Goal: Information Seeking & Learning: Learn about a topic

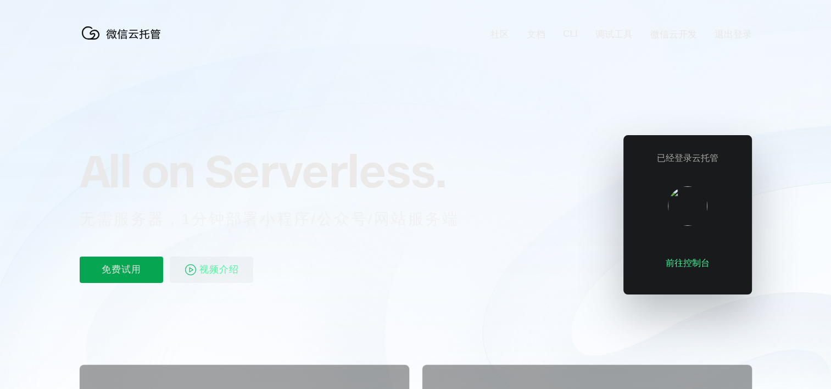
scroll to position [0, 1953]
click at [143, 270] on p "免费试用" at bounding box center [121, 270] width 83 height 26
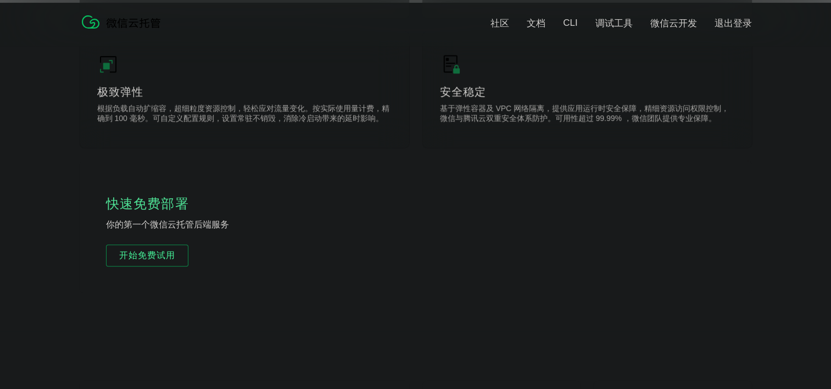
scroll to position [604, 0]
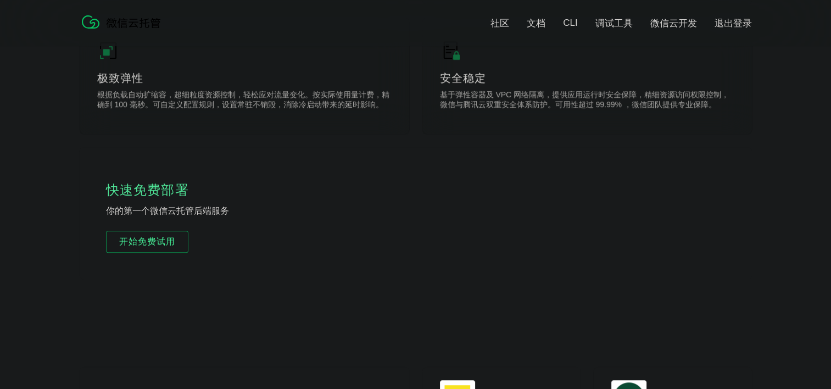
click at [308, 185] on div "快速免费部署 你的第一个微信云托管后端服务 开始免费试用" at bounding box center [416, 213] width 672 height 132
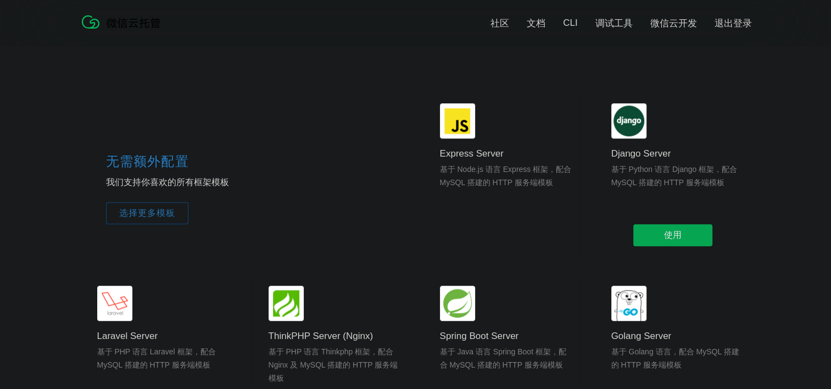
scroll to position [879, 0]
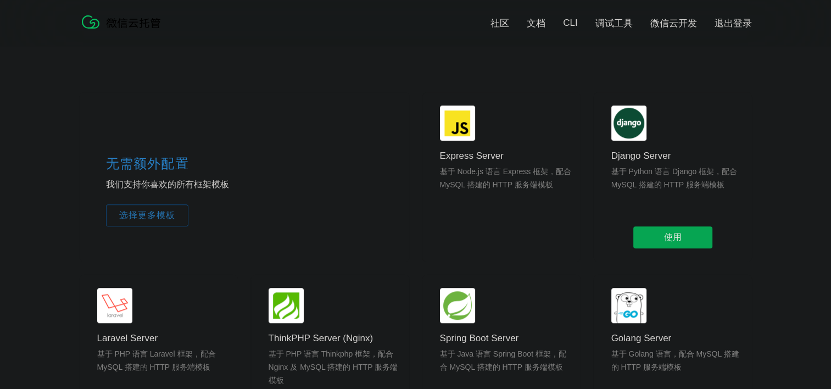
click at [670, 185] on p "基于 Python 语言 Django 框架，配合 MySQL 搭建的 HTTP 服务端模板" at bounding box center [677, 191] width 132 height 53
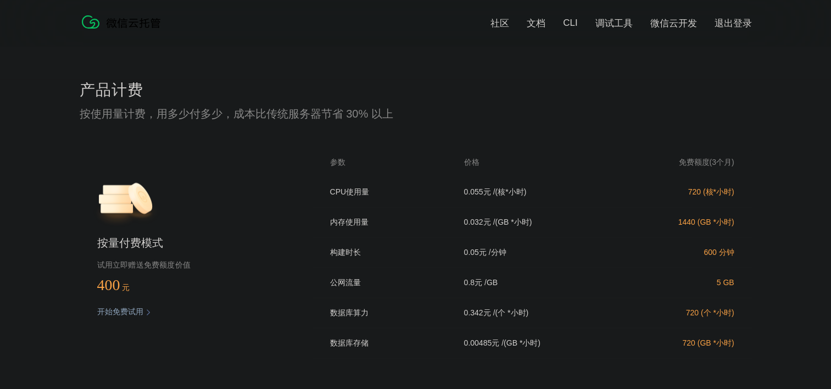
scroll to position [2252, 0]
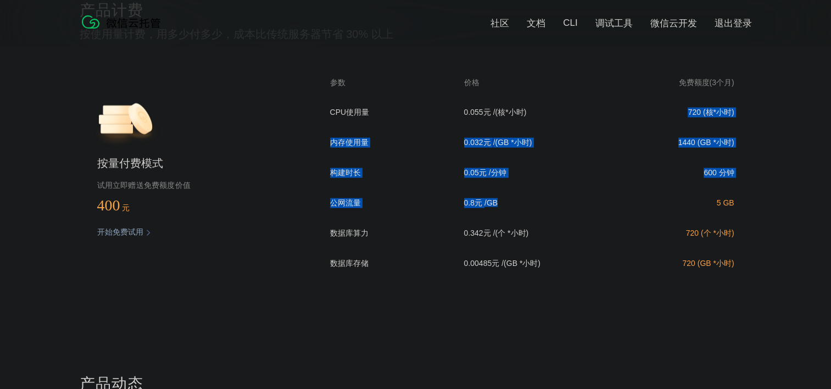
drag, startPoint x: 537, startPoint y: 113, endPoint x: 556, endPoint y: 215, distance: 104.0
click at [553, 204] on div "CPU使用量 0.055 元 / (核*小时) 720 (核*小时) 内存使用量 0.032 元 / (GB *小时) 1440 (GB *小时) 构建时长 …" at bounding box center [532, 192] width 439 height 188
click at [557, 219] on div "公网流量 0.8 元 / GB 5 GB" at bounding box center [532, 203] width 439 height 30
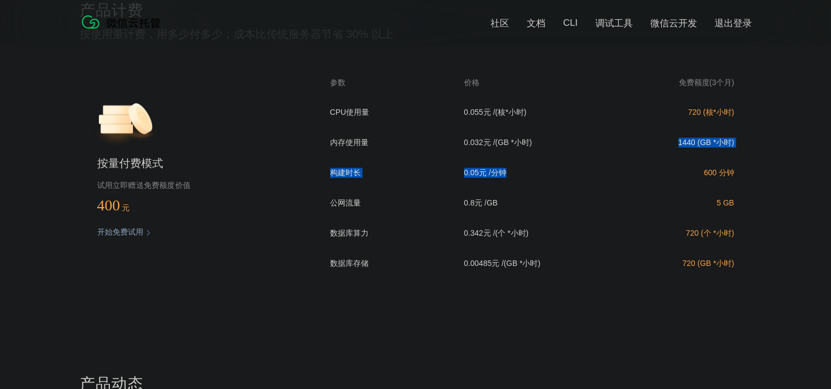
click at [564, 113] on div "CPU使用量 0.055 元 / (核*小时) 720 (核*小时) 内存使用量 0.032 元 / (GB *小时) 1440 (GB *小时) 构建时长 …" at bounding box center [532, 192] width 439 height 188
click at [591, 176] on div "0.05 元 / 分钟" at bounding box center [543, 173] width 185 height 10
click at [581, 148] on div "0.032 元 / (GB *小时)" at bounding box center [543, 143] width 185 height 10
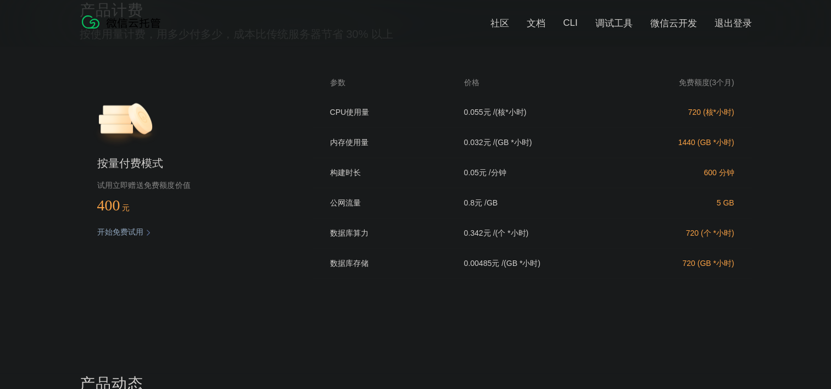
click at [592, 204] on div "0.8 元 / GB" at bounding box center [543, 203] width 185 height 10
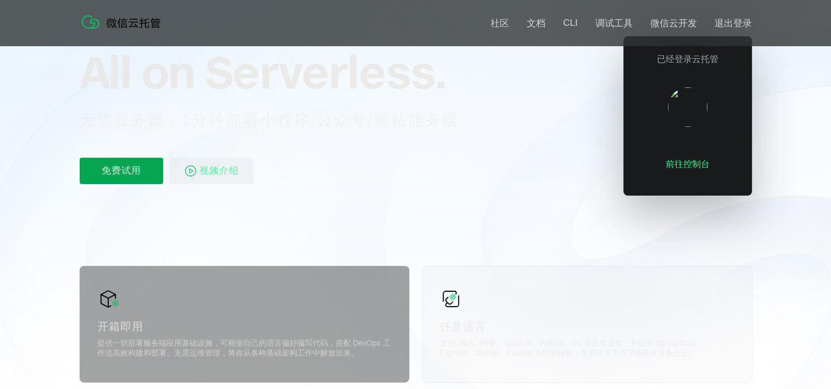
scroll to position [0, 0]
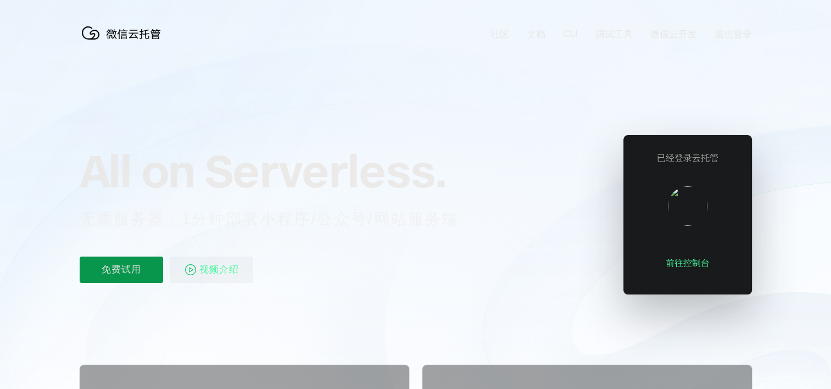
click at [135, 275] on p "免费试用" at bounding box center [121, 270] width 83 height 26
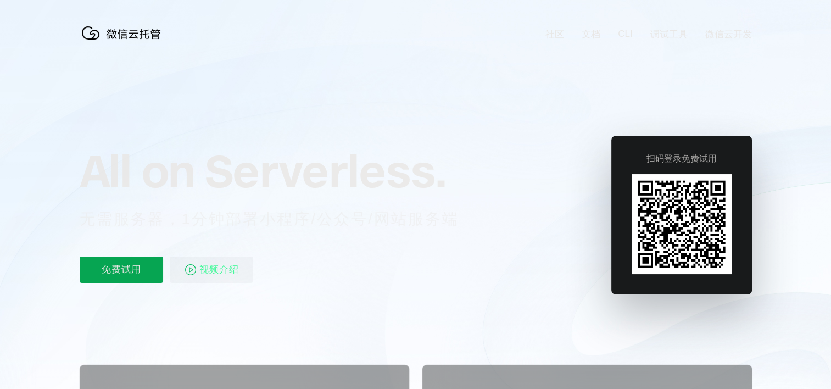
scroll to position [0, 1953]
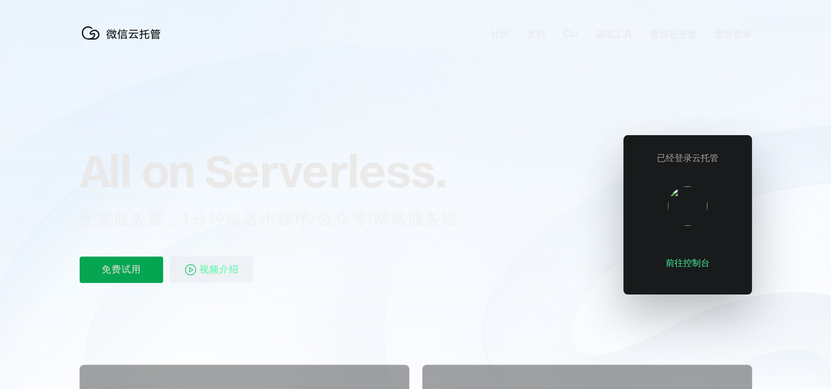
scroll to position [0, 1953]
click at [682, 261] on div "前往控制台" at bounding box center [688, 263] width 88 height 22
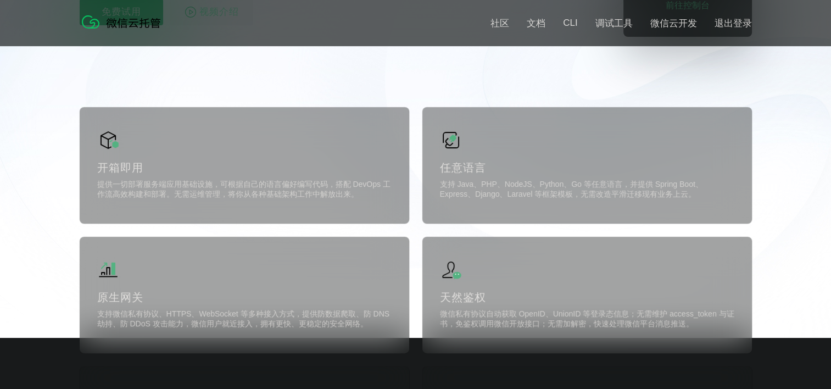
scroll to position [275, 0]
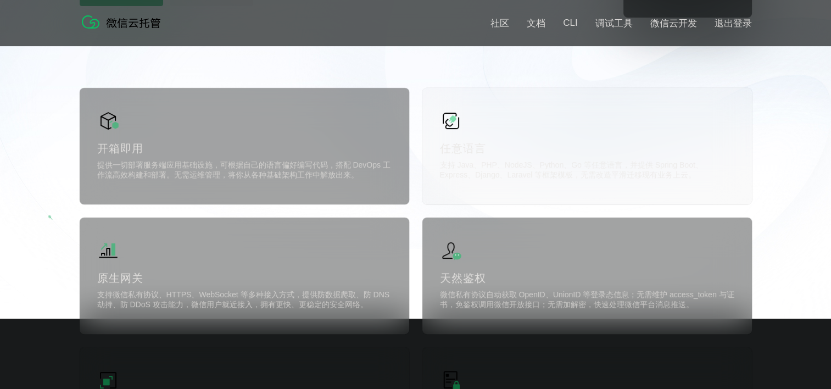
click at [583, 176] on p "支持 Java、PHP、NodeJS、Python、Go 等任意语言，并提供 Spring Boot、Express、Django、Laravel 等框架模板…" at bounding box center [587, 171] width 294 height 22
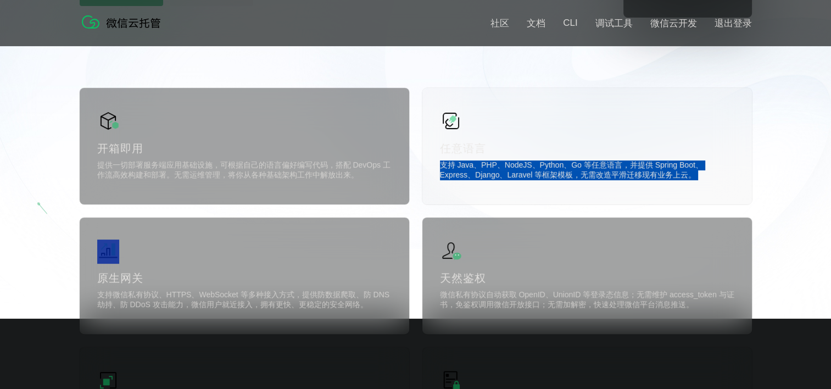
click at [583, 176] on p "支持 Java、PHP、NodeJS、Python、Go 等任意语言，并提供 Spring Boot、Express、Django、Laravel 等框架模板…" at bounding box center [587, 171] width 294 height 22
click at [584, 204] on div "任意语言 支持 Java、PHP、NodeJS、Python、Go 等任意语言，并提供 Spring Boot、Express、Django、Laravel …" at bounding box center [587, 146] width 330 height 116
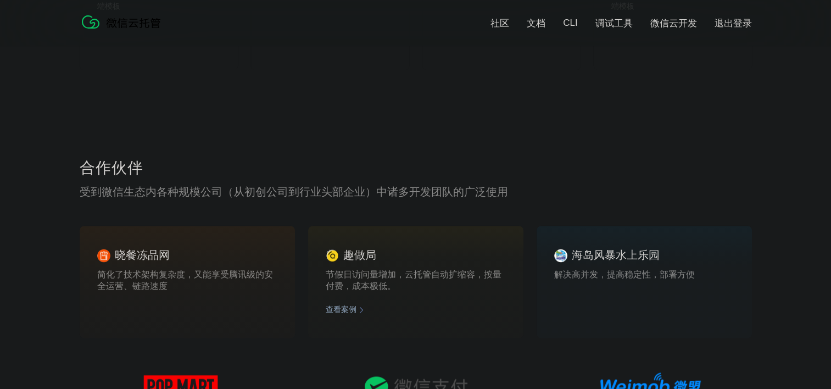
scroll to position [1538, 0]
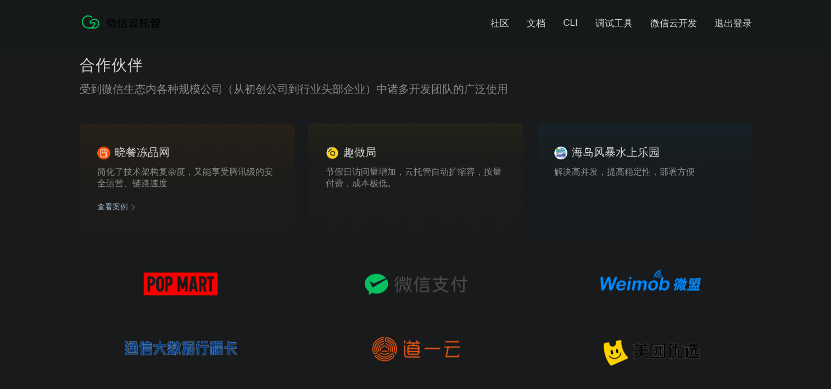
click at [226, 182] on p "简化了技术架构复杂度，又能享受腾讯级的安全运营、链路速度" at bounding box center [187, 177] width 180 height 22
click at [249, 185] on p "简化了技术架构复杂度，又能享受腾讯级的安全运营、链路速度" at bounding box center [187, 177] width 180 height 22
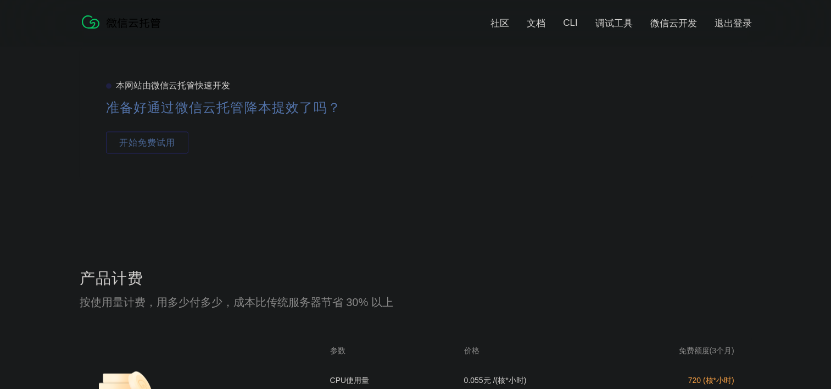
scroll to position [2197, 0]
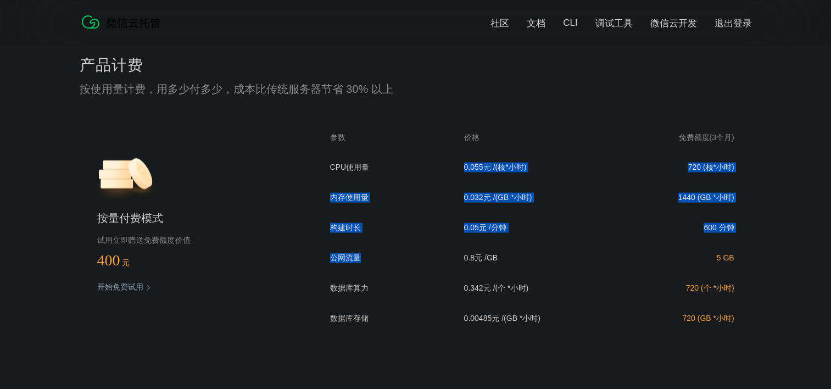
drag, startPoint x: 382, startPoint y: 184, endPoint x: 437, endPoint y: 279, distance: 109.8
click at [435, 277] on div "CPU使用量 0.055 元 / (核*小时) 720 (核*小时) 内存使用量 0.032 元 / (GB *小时) 1440 (GB *小时) 构建时长 …" at bounding box center [532, 247] width 439 height 188
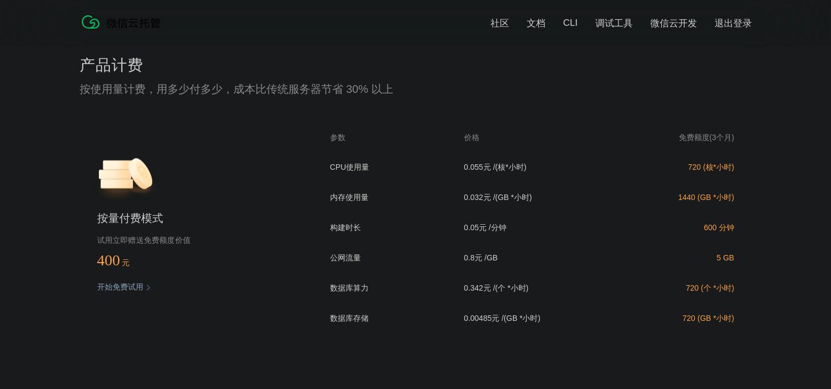
click at [439, 282] on div "数据库算力 0.342 元 / (个 *小时) 720 (个 *小时)" at bounding box center [532, 289] width 439 height 30
drag, startPoint x: 481, startPoint y: 218, endPoint x: 521, endPoint y: 274, distance: 68.6
click at [508, 248] on div "CPU使用量 0.055 元 / (核*小时) 720 (核*小时) 内存使用量 0.032 元 / (GB *小时) 1440 (GB *小时) 构建时长 …" at bounding box center [532, 247] width 439 height 188
click at [521, 274] on div "公网流量 0.8 元 / GB 5 GB" at bounding box center [532, 258] width 439 height 30
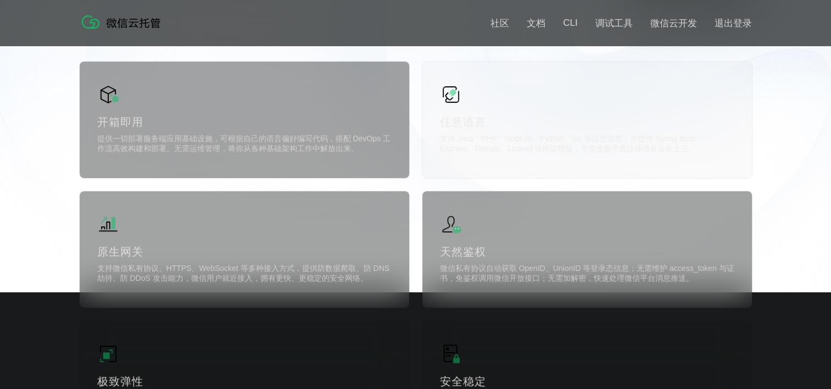
scroll to position [165, 0]
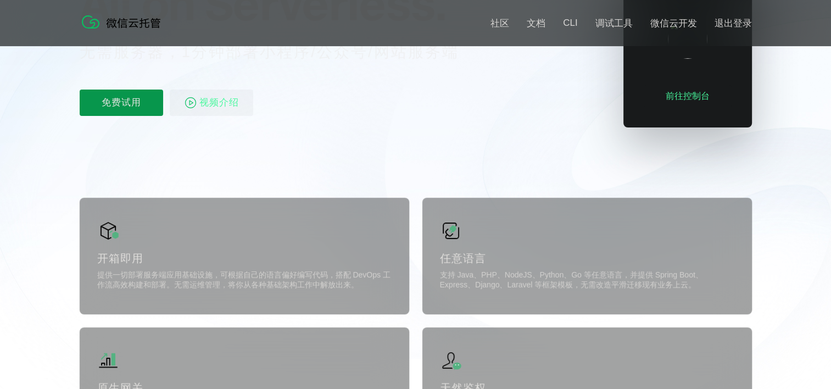
click at [147, 92] on p "免费试用" at bounding box center [121, 103] width 83 height 26
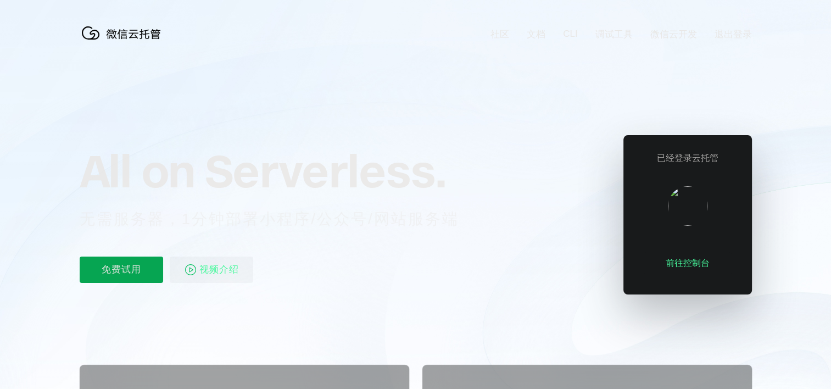
scroll to position [0, 1953]
click at [444, 140] on div "All on Serverless. 无需服务器，1分钟部署小程序/公众号/网站服务端 免费试用 视频介绍" at bounding box center [283, 214] width 406 height 159
click at [696, 213] on img at bounding box center [688, 206] width 40 height 40
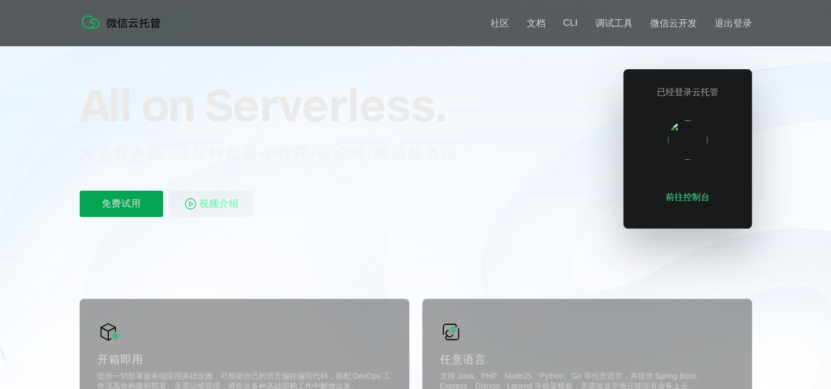
scroll to position [0, 0]
